Goal: Task Accomplishment & Management: Manage account settings

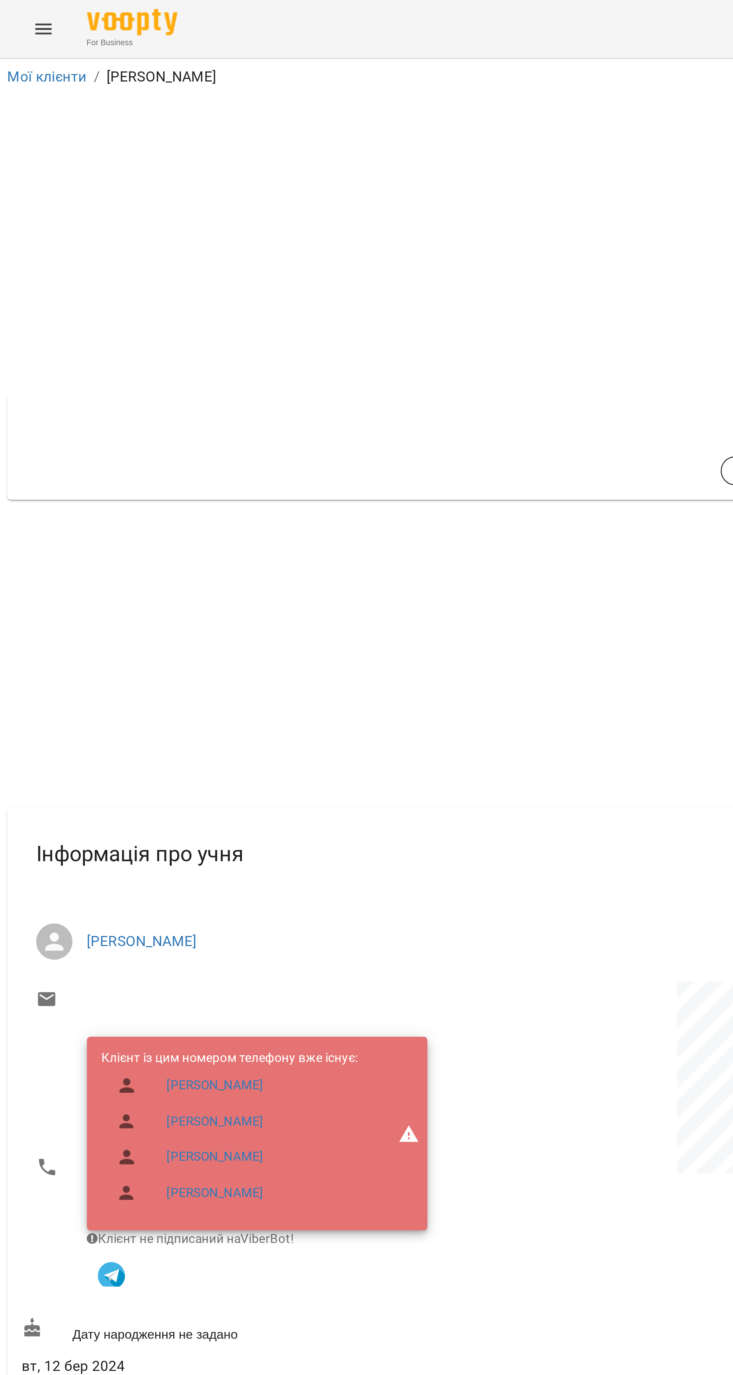
click at [19, 9] on icon "Menu" at bounding box center [17, 11] width 9 height 9
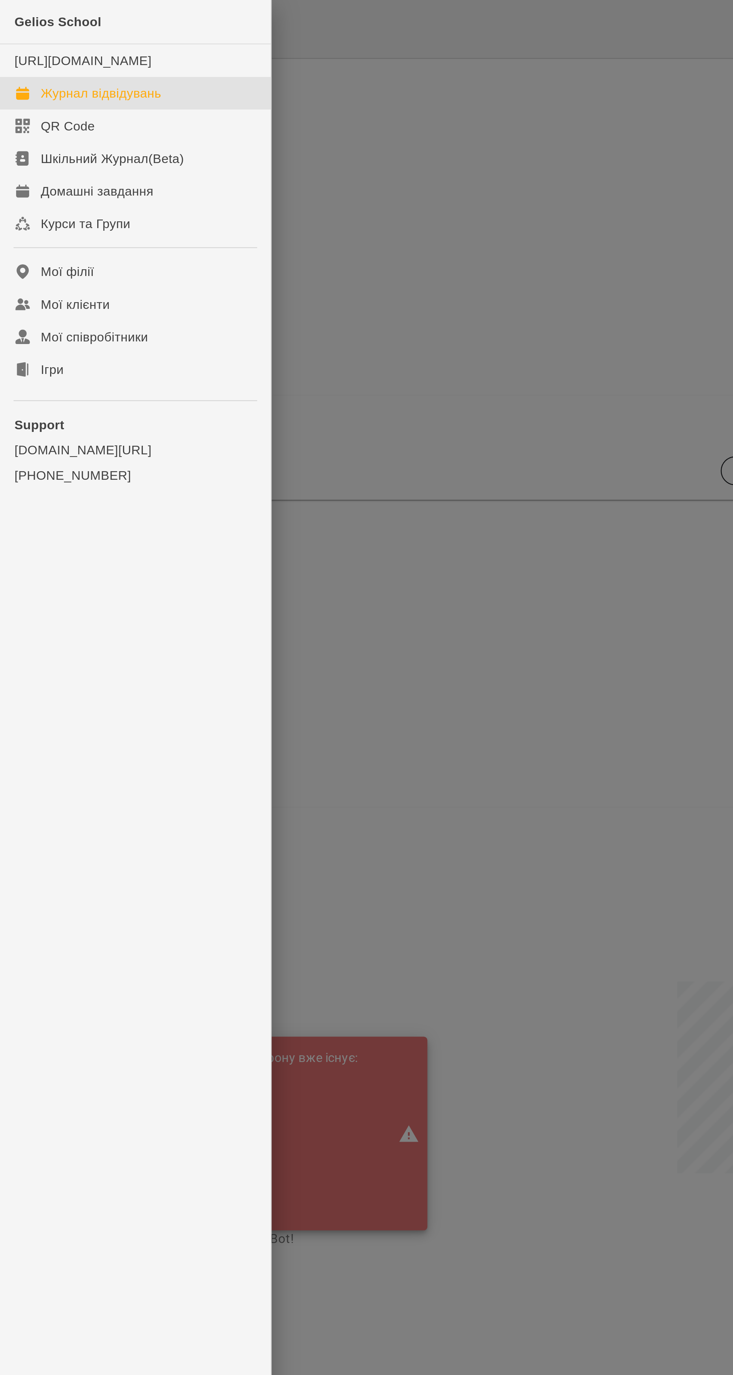
click at [58, 42] on div "Журнал відвідувань" at bounding box center [42, 38] width 50 height 7
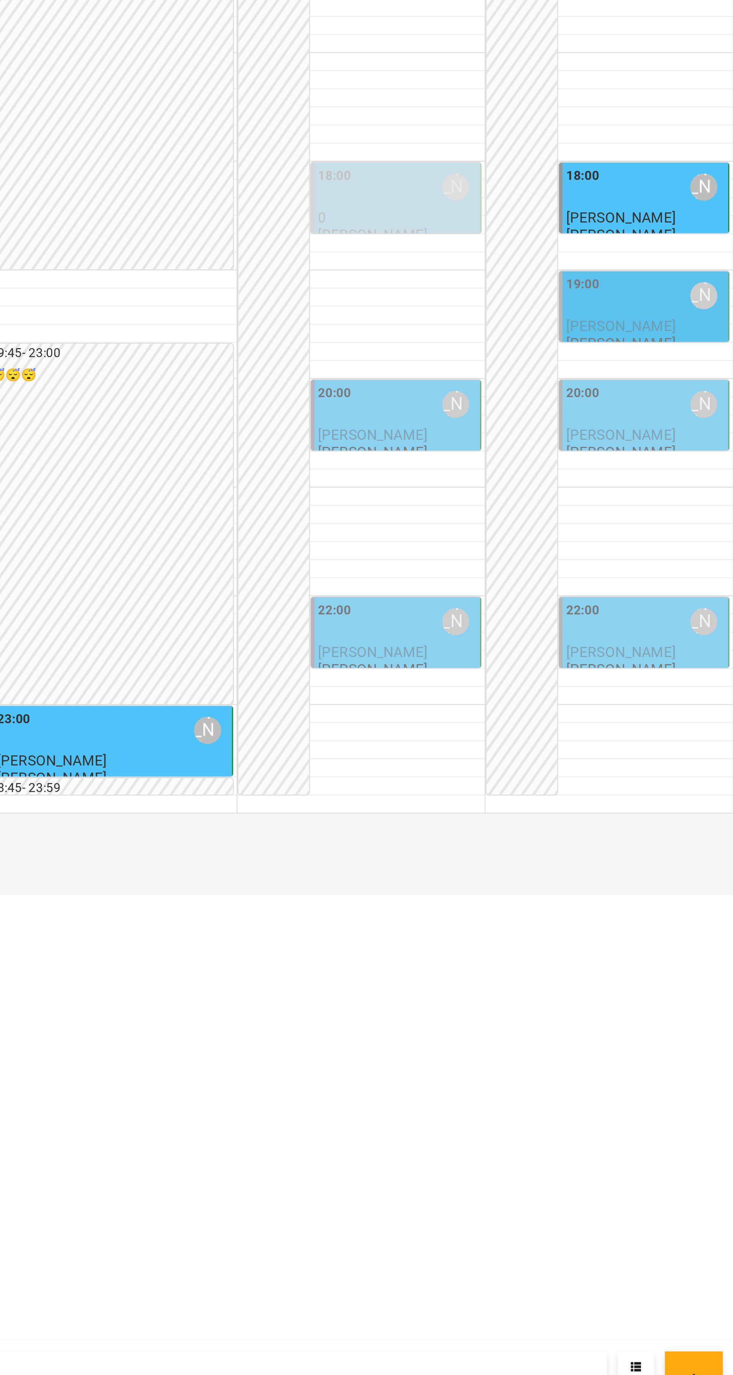
click at [702, 925] on span "[PERSON_NAME]" at bounding box center [686, 921] width 45 height 7
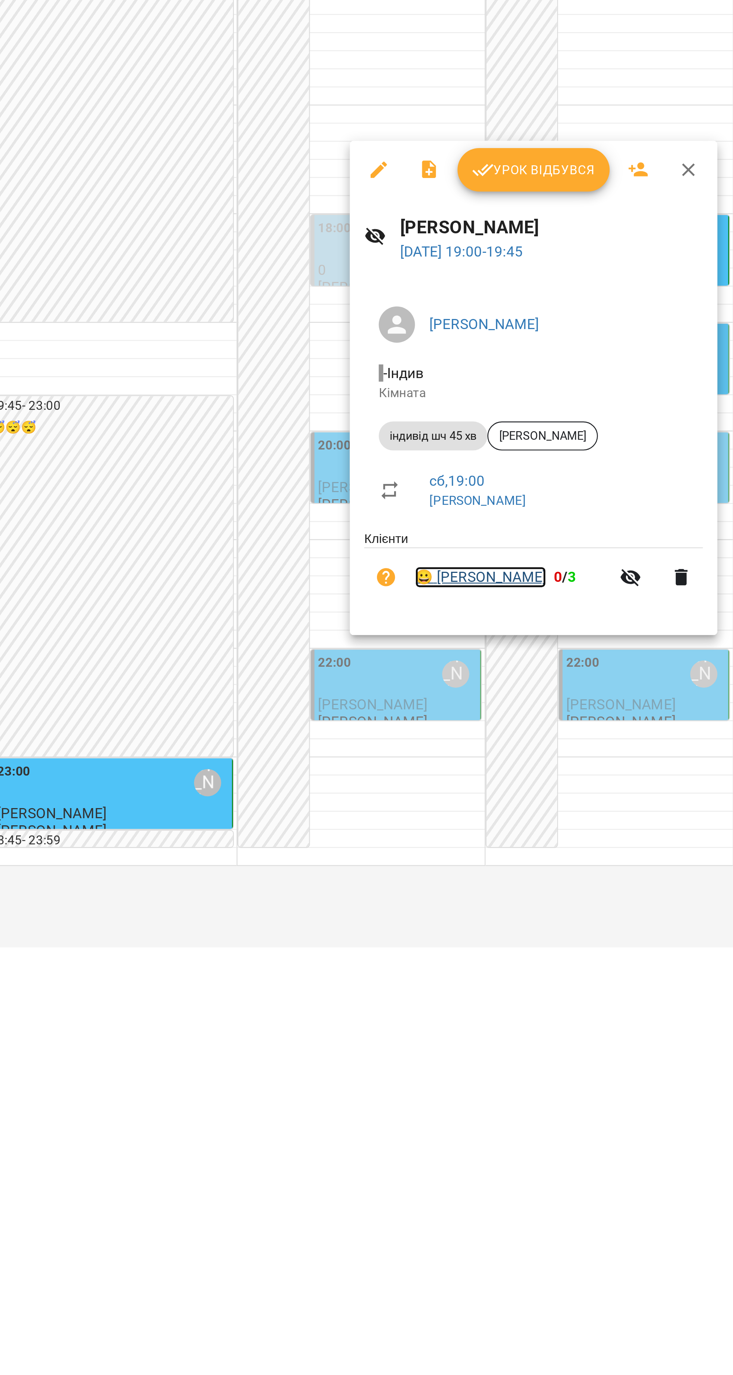
click at [646, 1003] on link "😀 [PERSON_NAME]" at bounding box center [628, 1003] width 54 height 9
